Goal: Transaction & Acquisition: Obtain resource

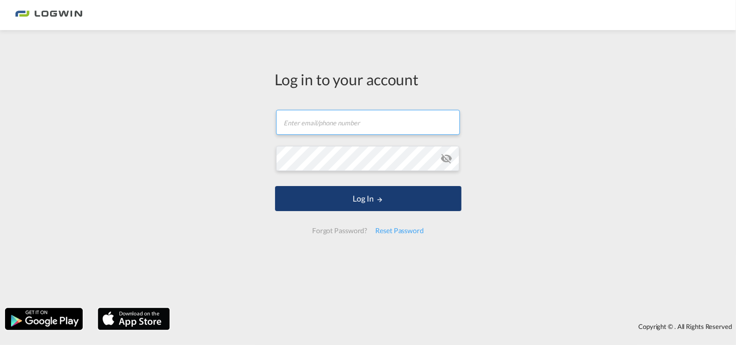
type input "[PERSON_NAME][EMAIL_ADDRESS][PERSON_NAME][DOMAIN_NAME]"
click at [381, 194] on button "Log In" at bounding box center [368, 198] width 186 height 25
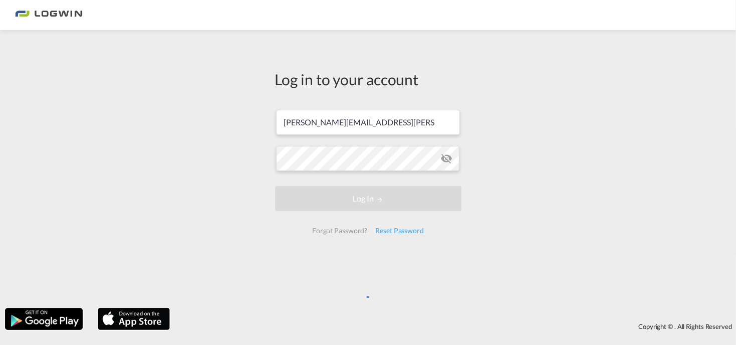
click at [247, 198] on div "Log in to your account [PERSON_NAME][EMAIL_ADDRESS][PERSON_NAME][DOMAIN_NAME] L…" at bounding box center [368, 169] width 736 height 268
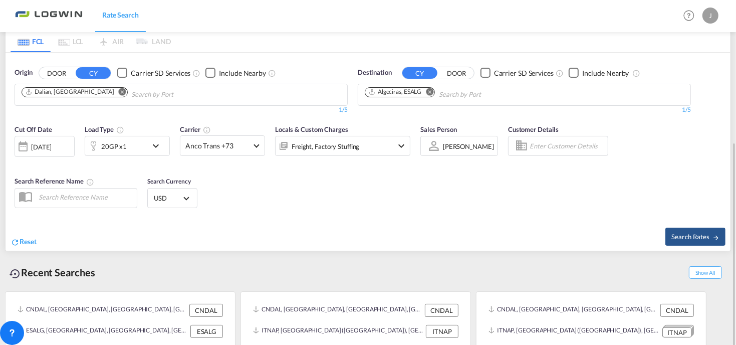
scroll to position [176, 0]
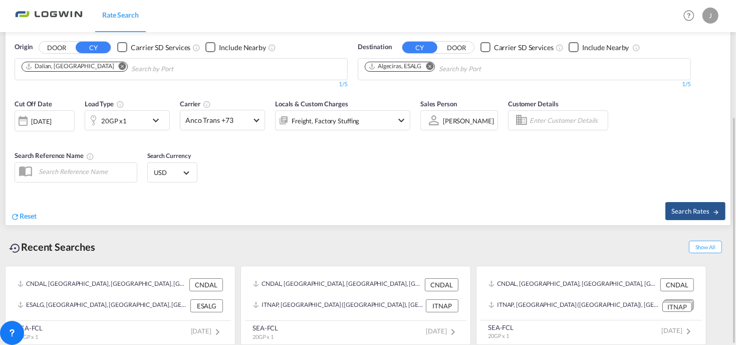
click at [119, 65] on md-icon "Remove" at bounding box center [123, 66] width 8 height 8
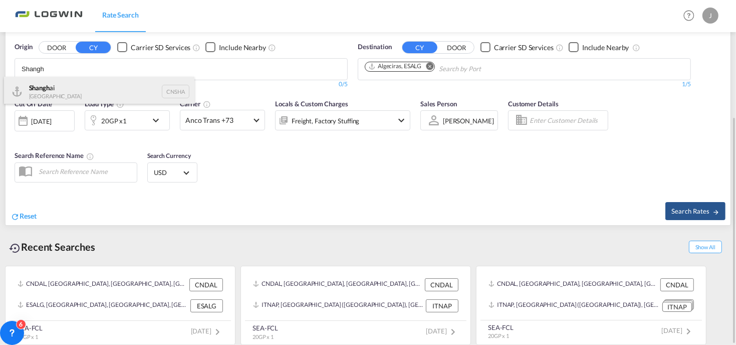
type input "Shangh"
click at [153, 93] on div "Shangh ai China CNSHA" at bounding box center [99, 92] width 190 height 30
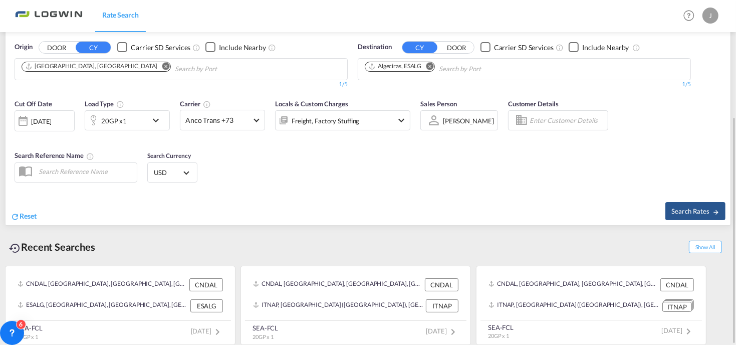
click at [433, 65] on md-icon "Remove" at bounding box center [430, 66] width 8 height 8
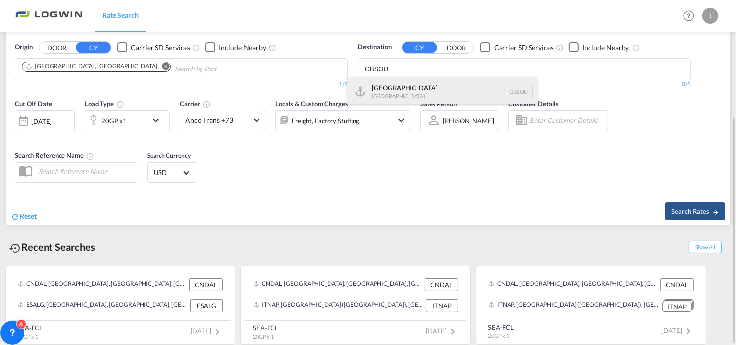
type input "GBSOU"
click at [415, 85] on div "[GEOGRAPHIC_DATA] [GEOGRAPHIC_DATA] GBSOU" at bounding box center [442, 92] width 190 height 30
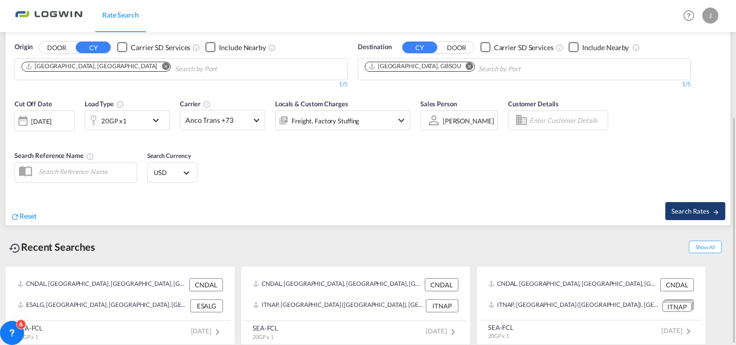
click at [689, 203] on button "Search Rates" at bounding box center [695, 211] width 60 height 18
type input "CNSHA to GBSOU / [DATE]"
